Goal: Task Accomplishment & Management: Use online tool/utility

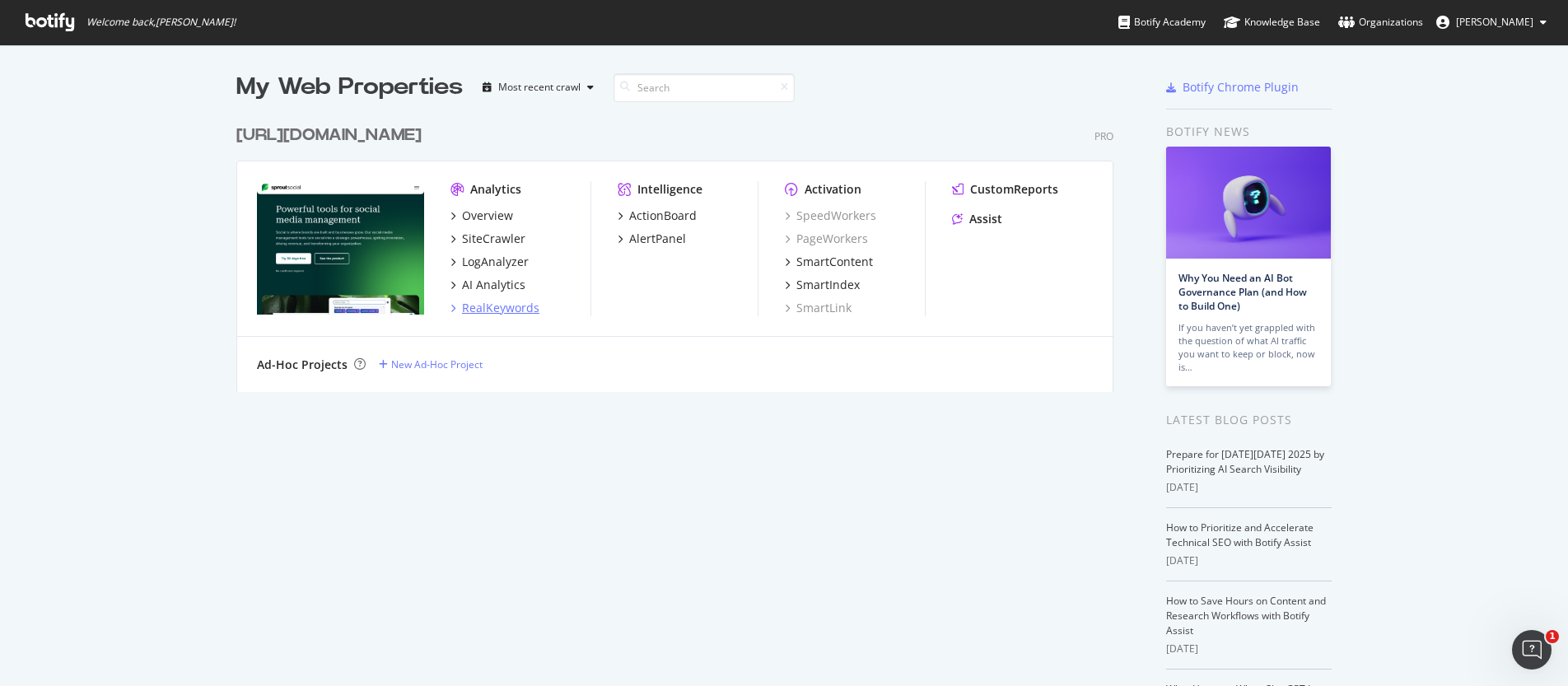
click at [491, 313] on div "RealKeywords" at bounding box center [501, 308] width 77 height 16
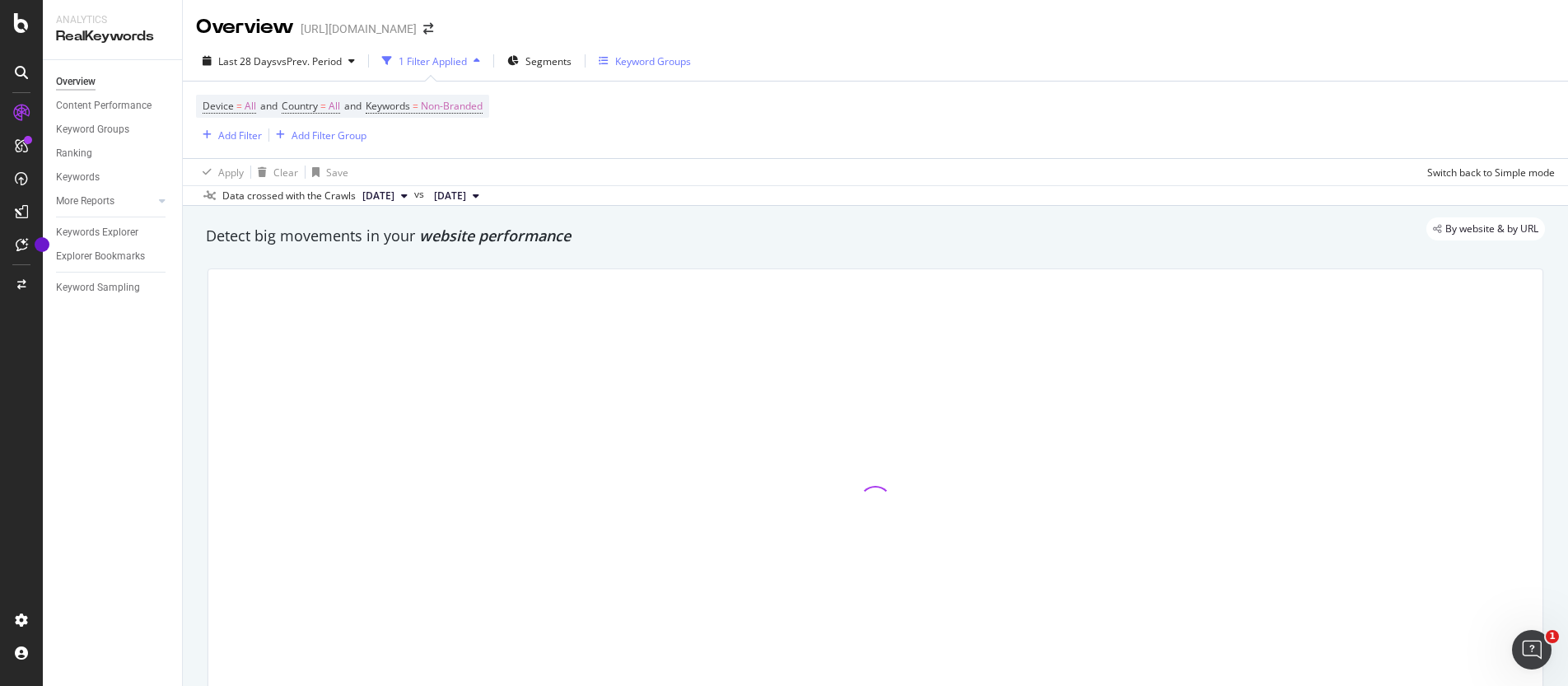
click at [632, 63] on div "Keyword Groups" at bounding box center [653, 62] width 76 height 14
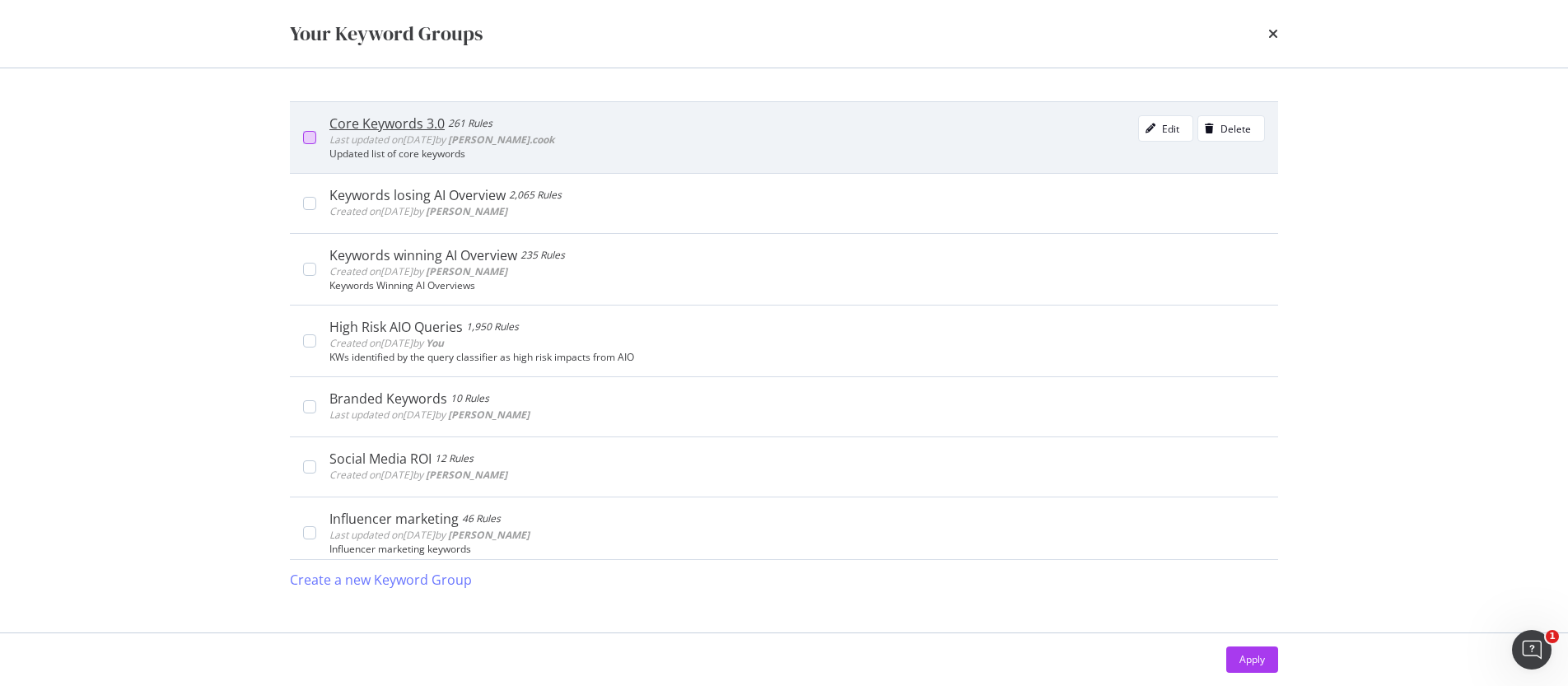
click at [308, 137] on div "modal" at bounding box center [310, 137] width 13 height 13
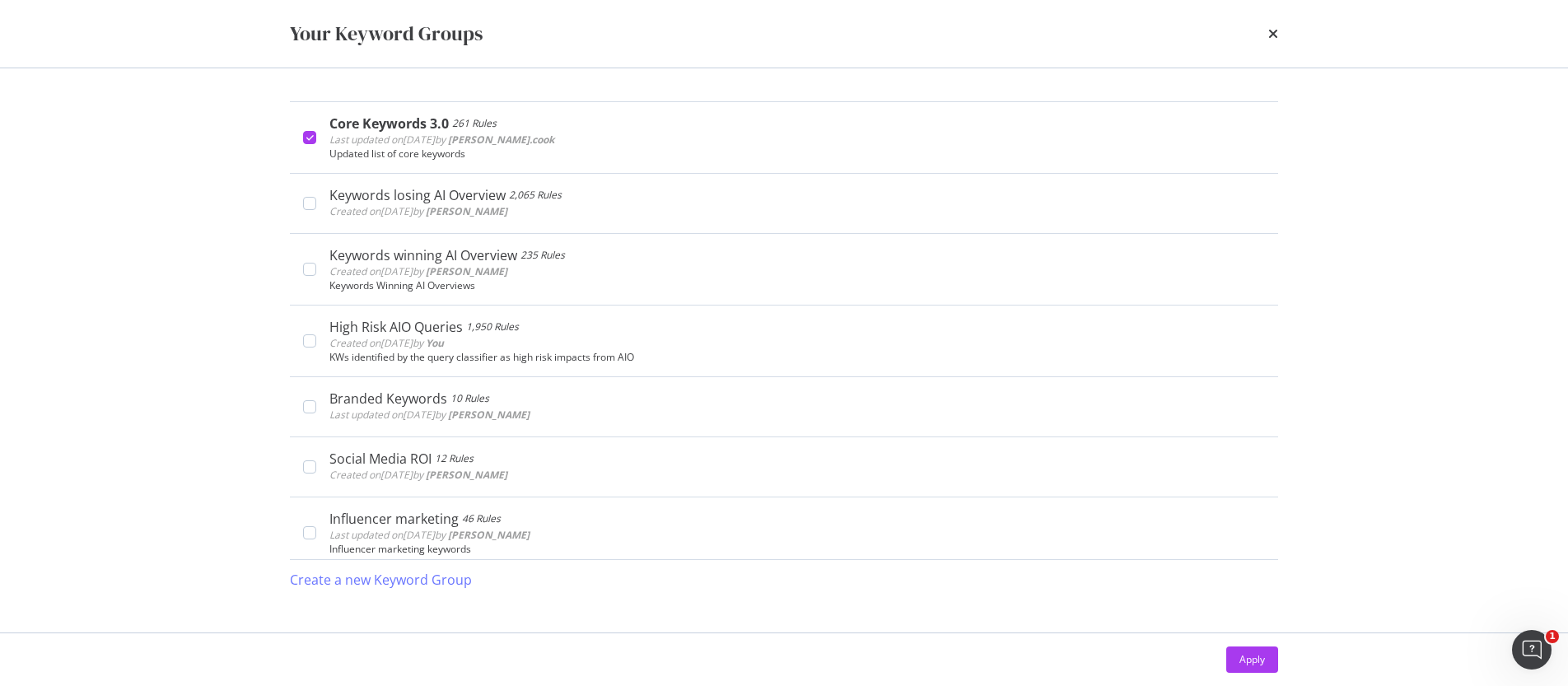
click at [1217, 647] on div "Apply" at bounding box center [784, 659] width 989 height 26
click at [1259, 665] on div "Apply" at bounding box center [1252, 660] width 26 height 14
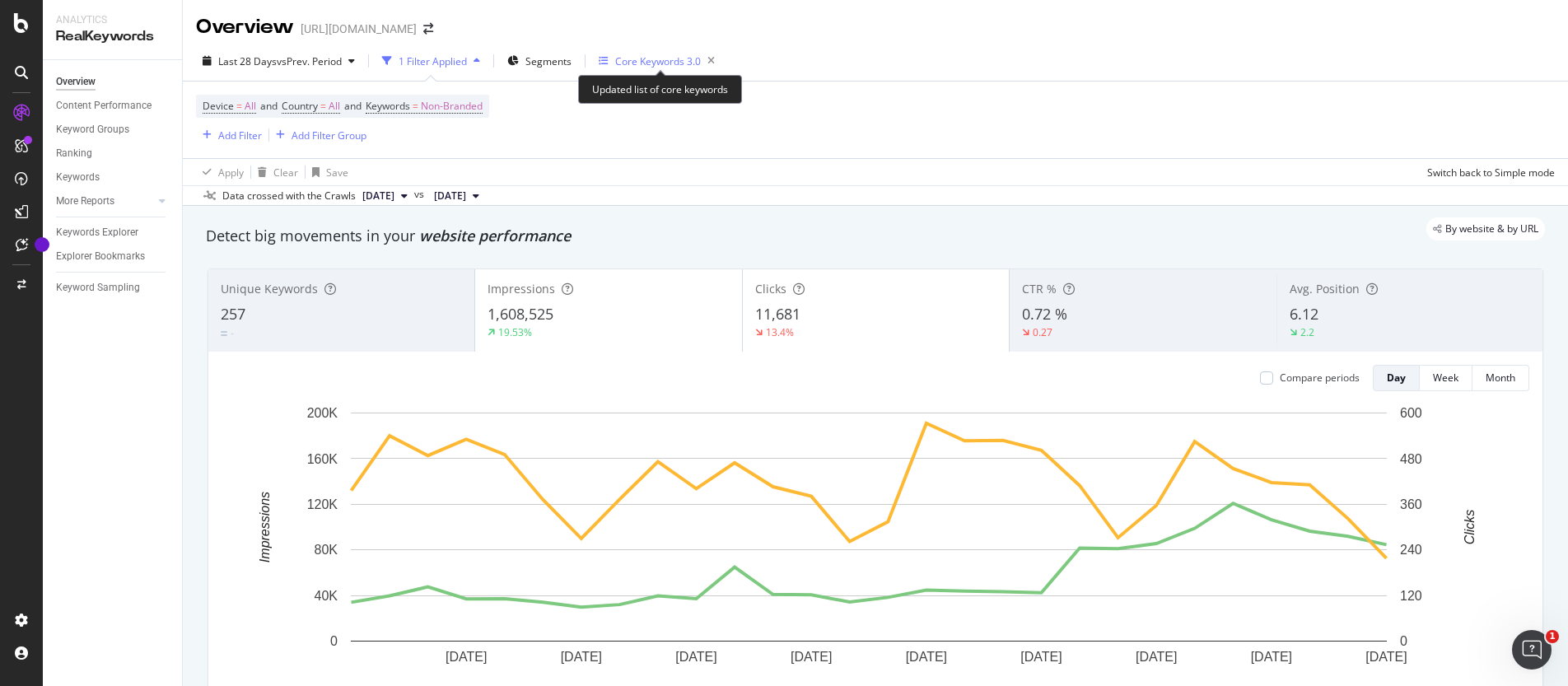
click at [658, 64] on div "Core Keywords 3.0" at bounding box center [658, 62] width 86 height 14
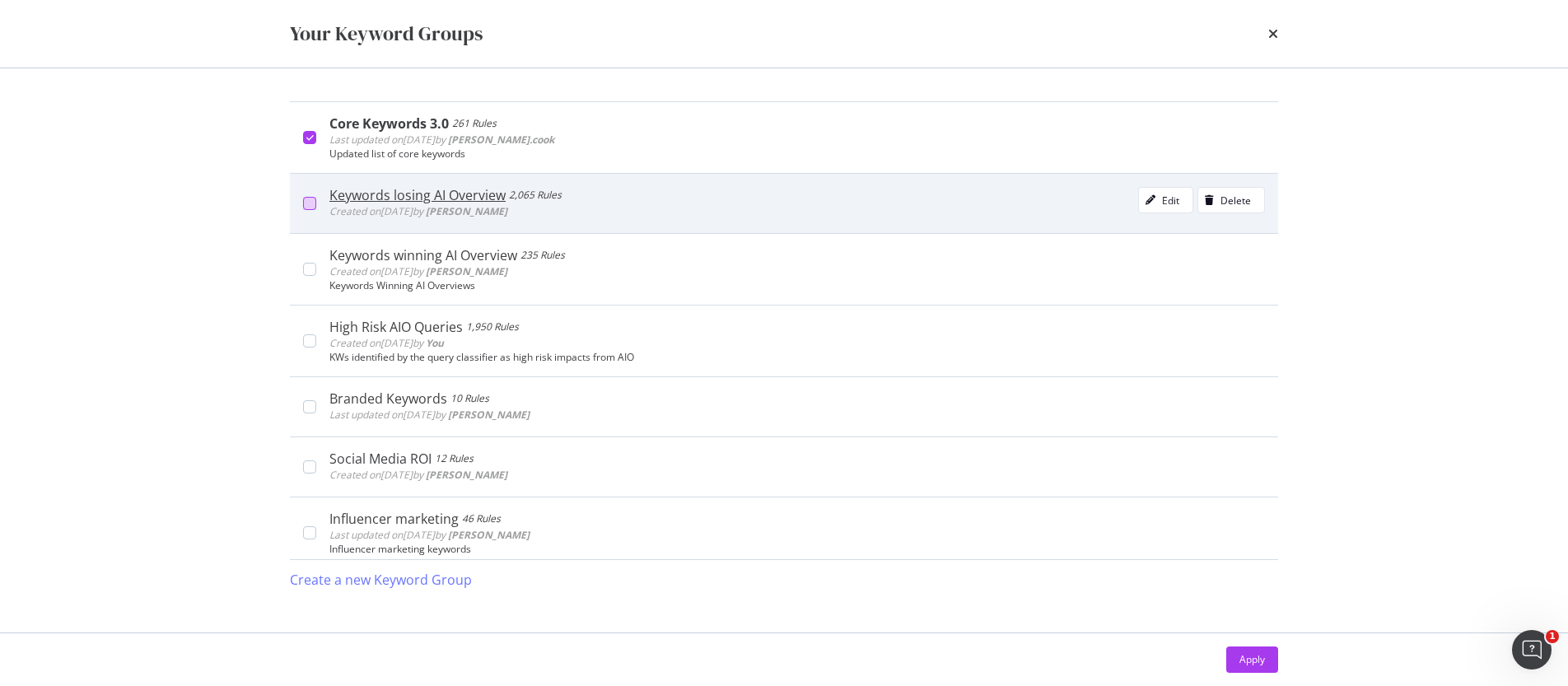
click at [312, 202] on div "modal" at bounding box center [310, 203] width 13 height 13
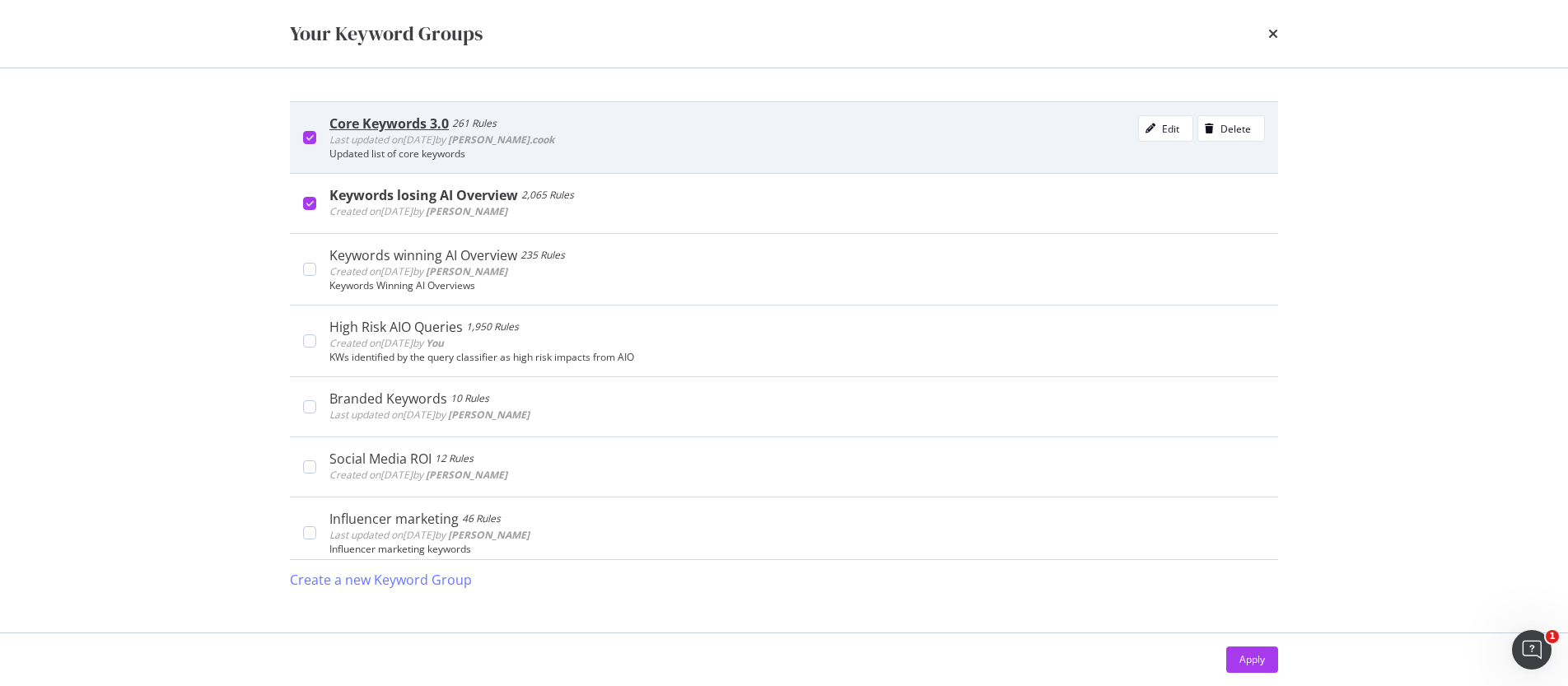
click at [304, 133] on div "modal" at bounding box center [310, 137] width 13 height 13
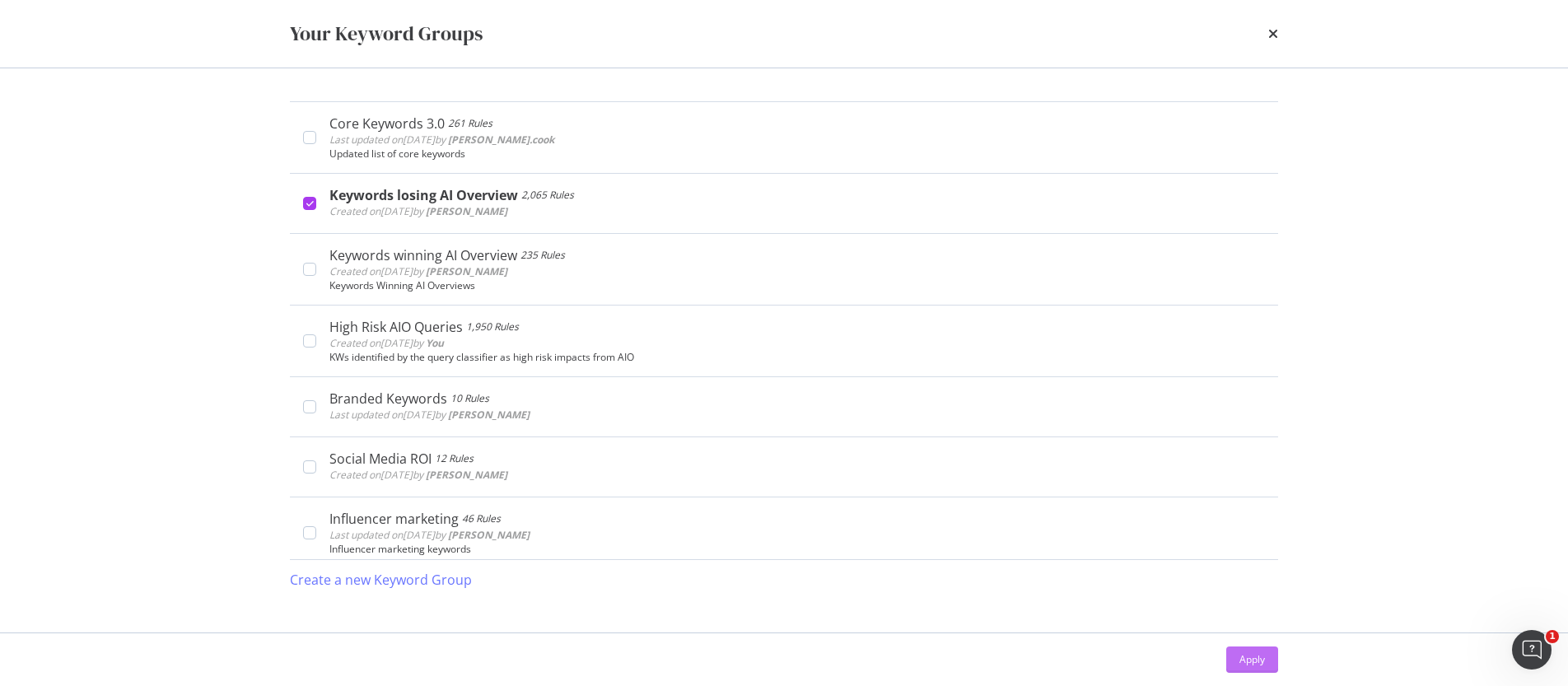
click at [1259, 668] on div "Apply" at bounding box center [1252, 660] width 26 height 25
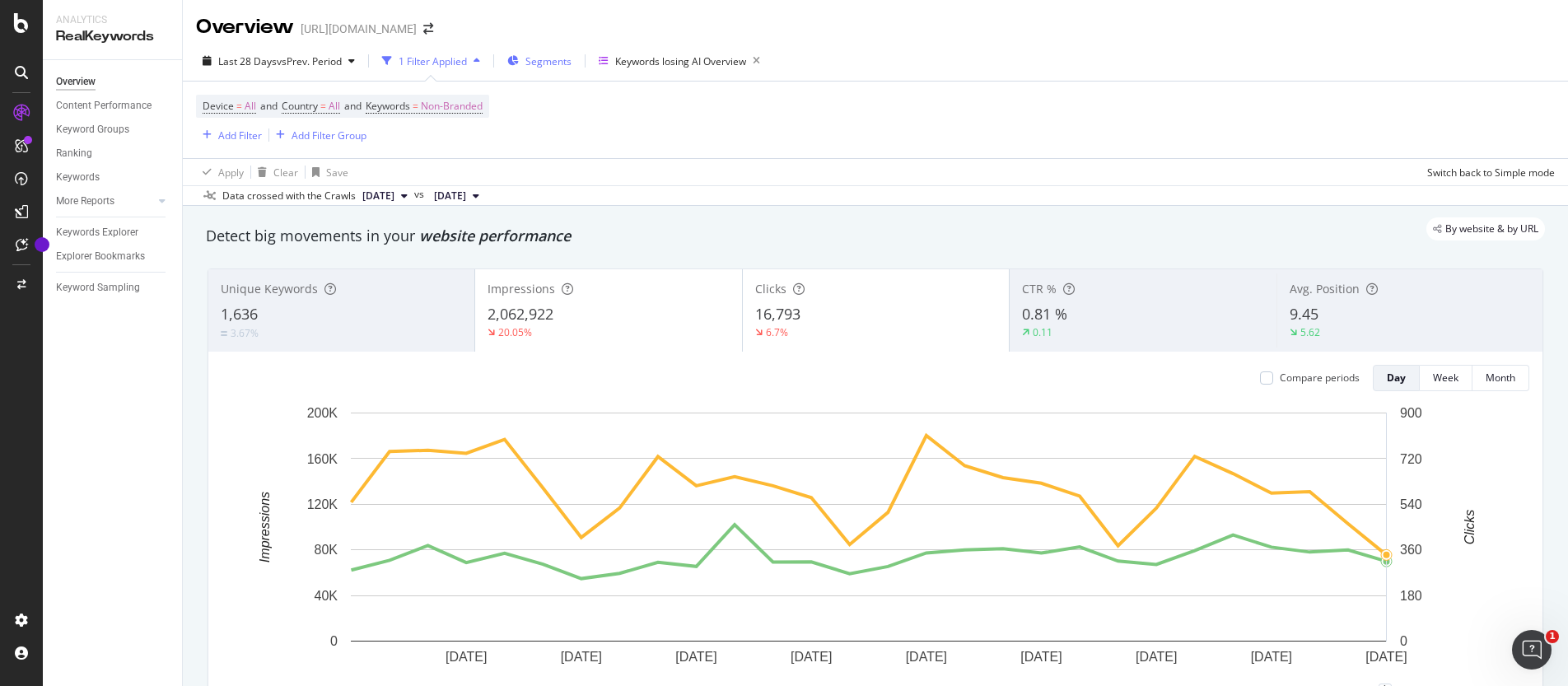
click at [563, 61] on span "Segments" at bounding box center [549, 62] width 47 height 14
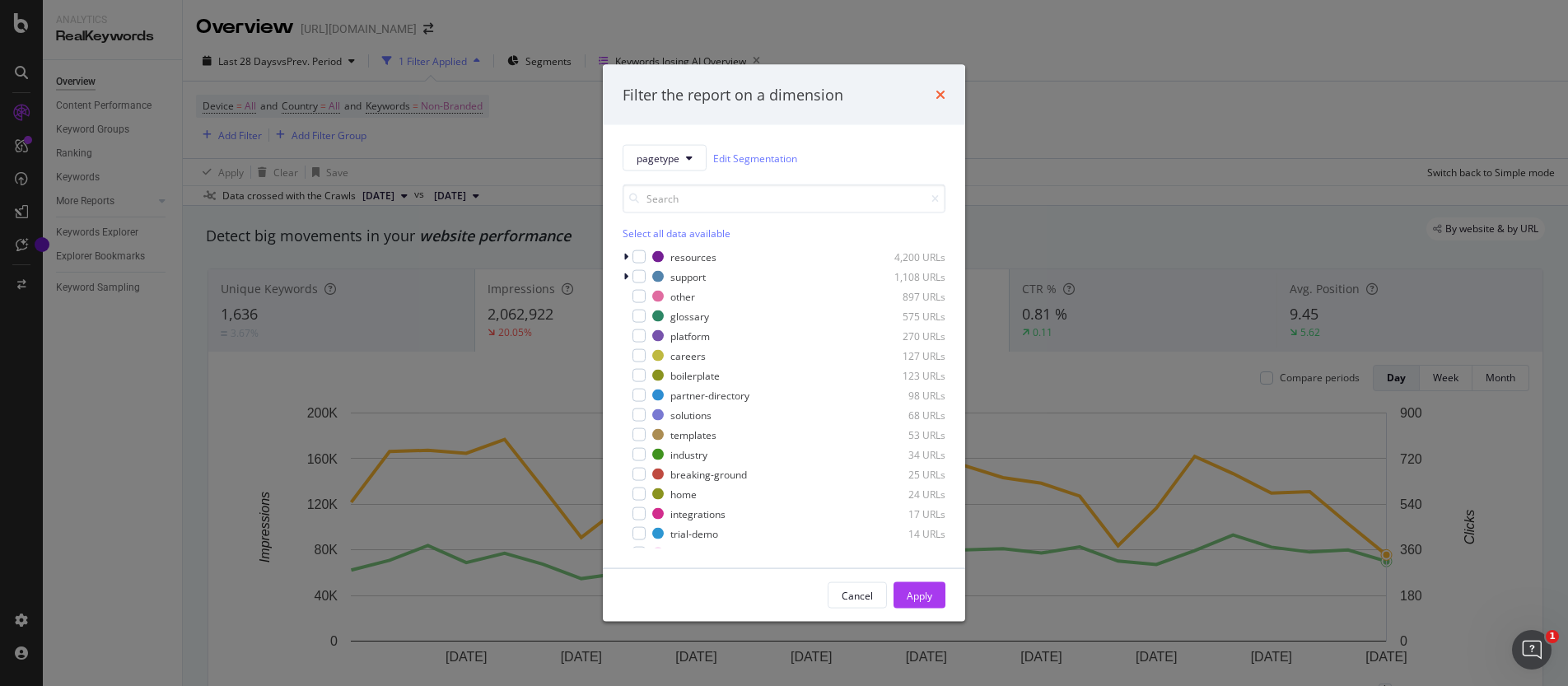
click at [940, 96] on icon "times" at bounding box center [940, 94] width 10 height 13
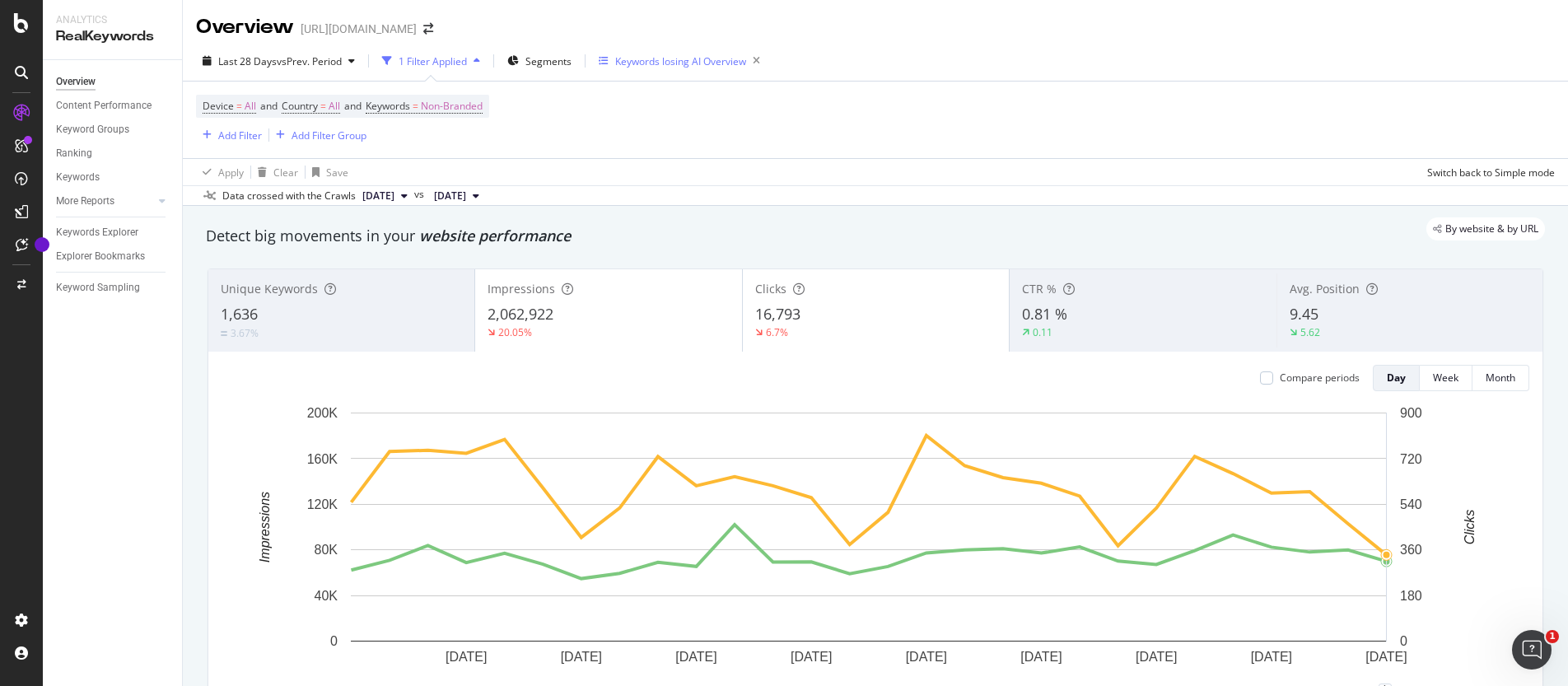
click at [719, 70] on div "Keywords losing AI Overview" at bounding box center [683, 61] width 168 height 23
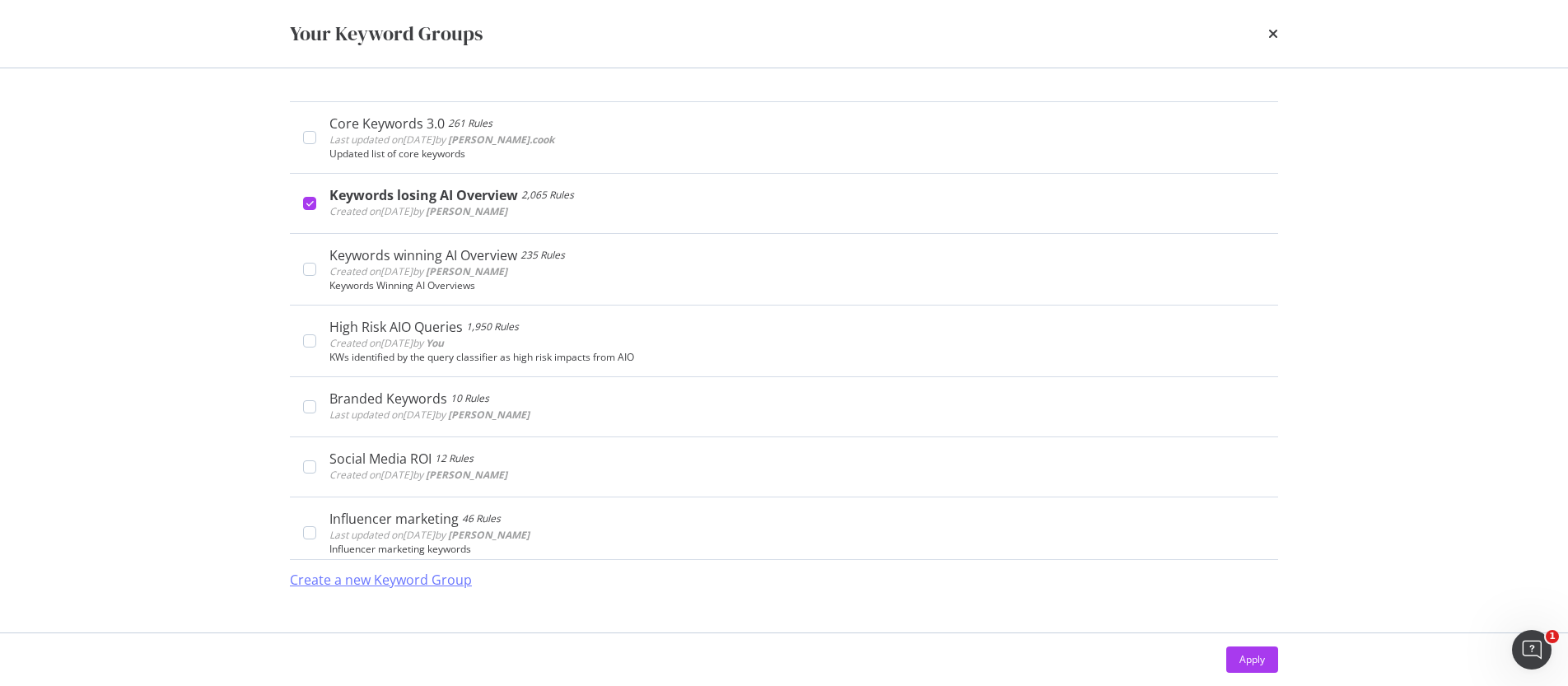
click at [401, 570] on div "Create a new Keyword Group" at bounding box center [381, 579] width 182 height 19
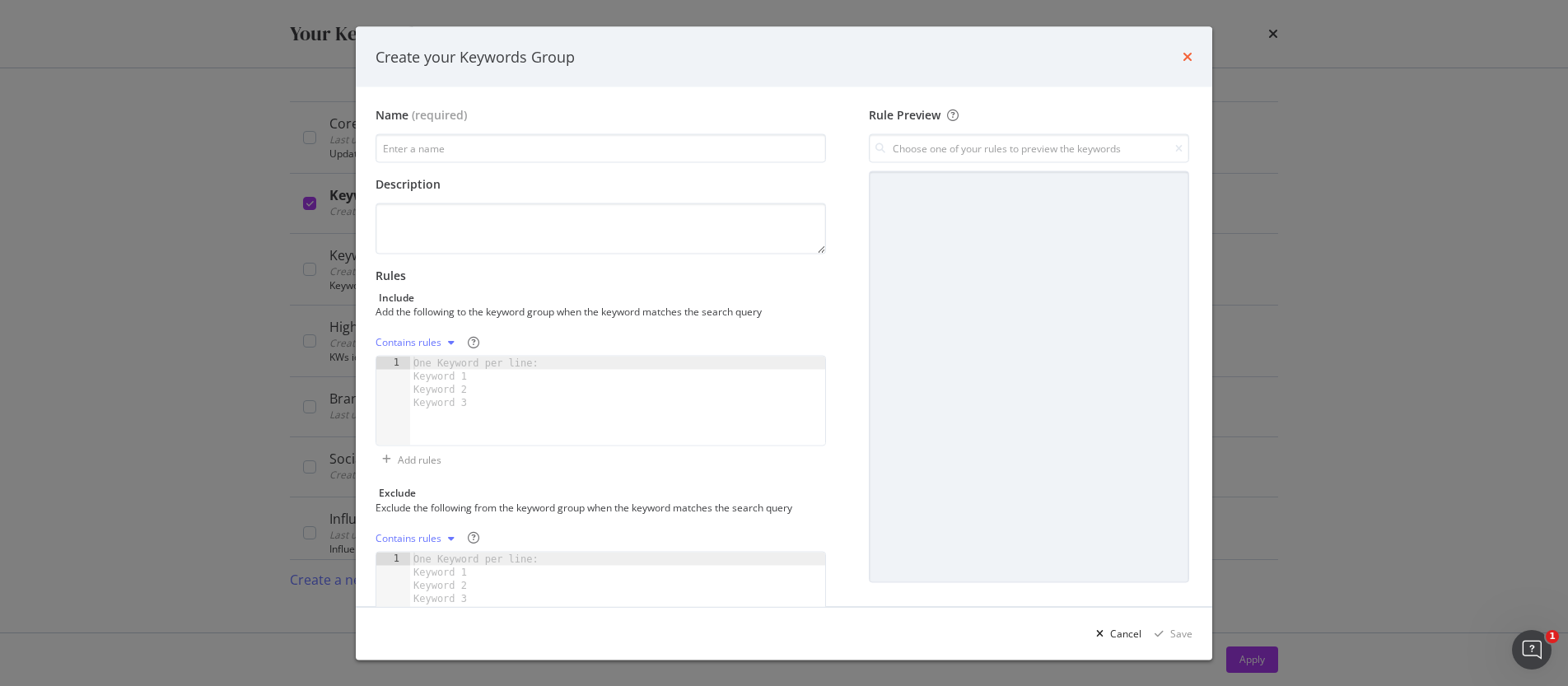
click at [1186, 52] on icon "times" at bounding box center [1187, 56] width 10 height 13
